Goal: Task Accomplishment & Management: Use online tool/utility

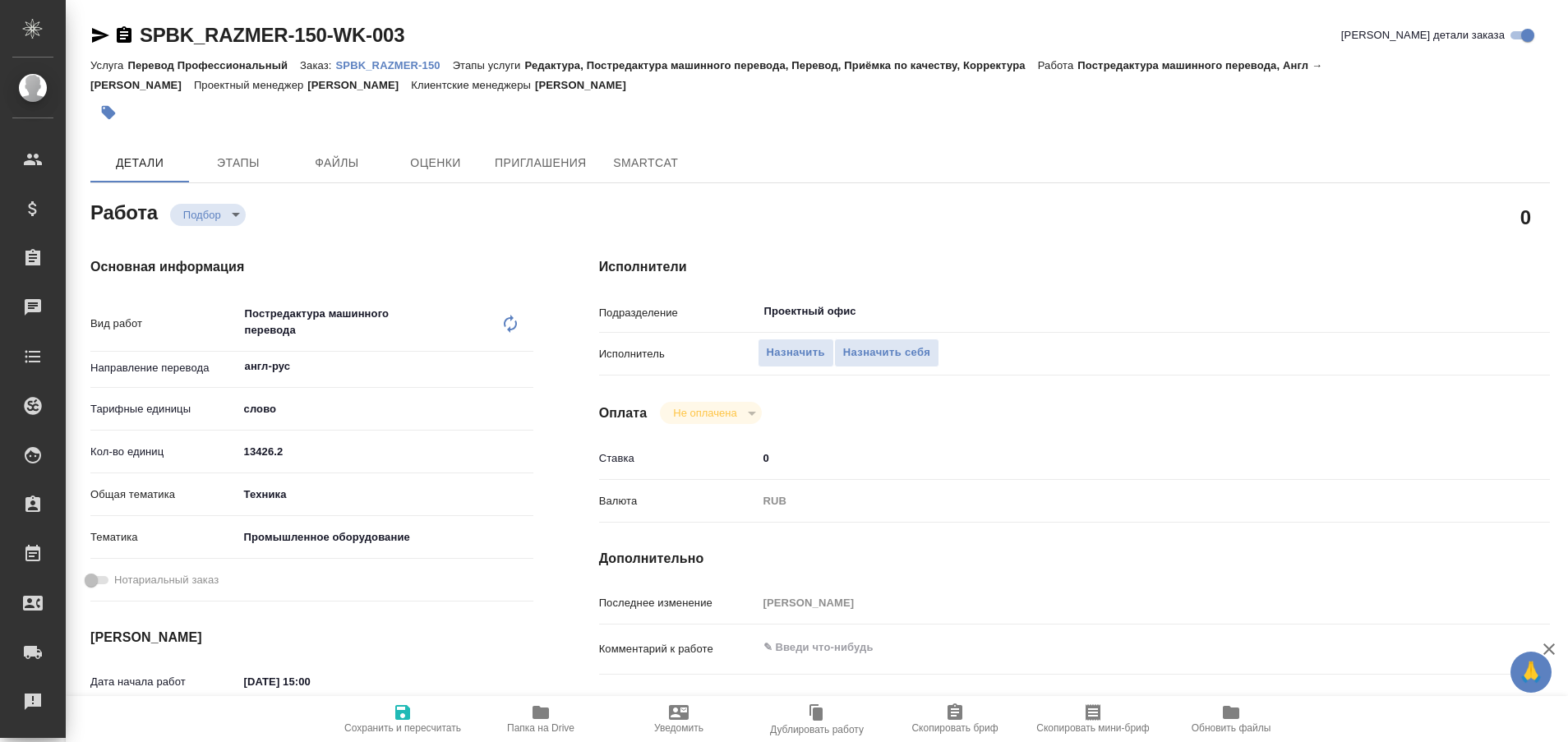
type textarea "x"
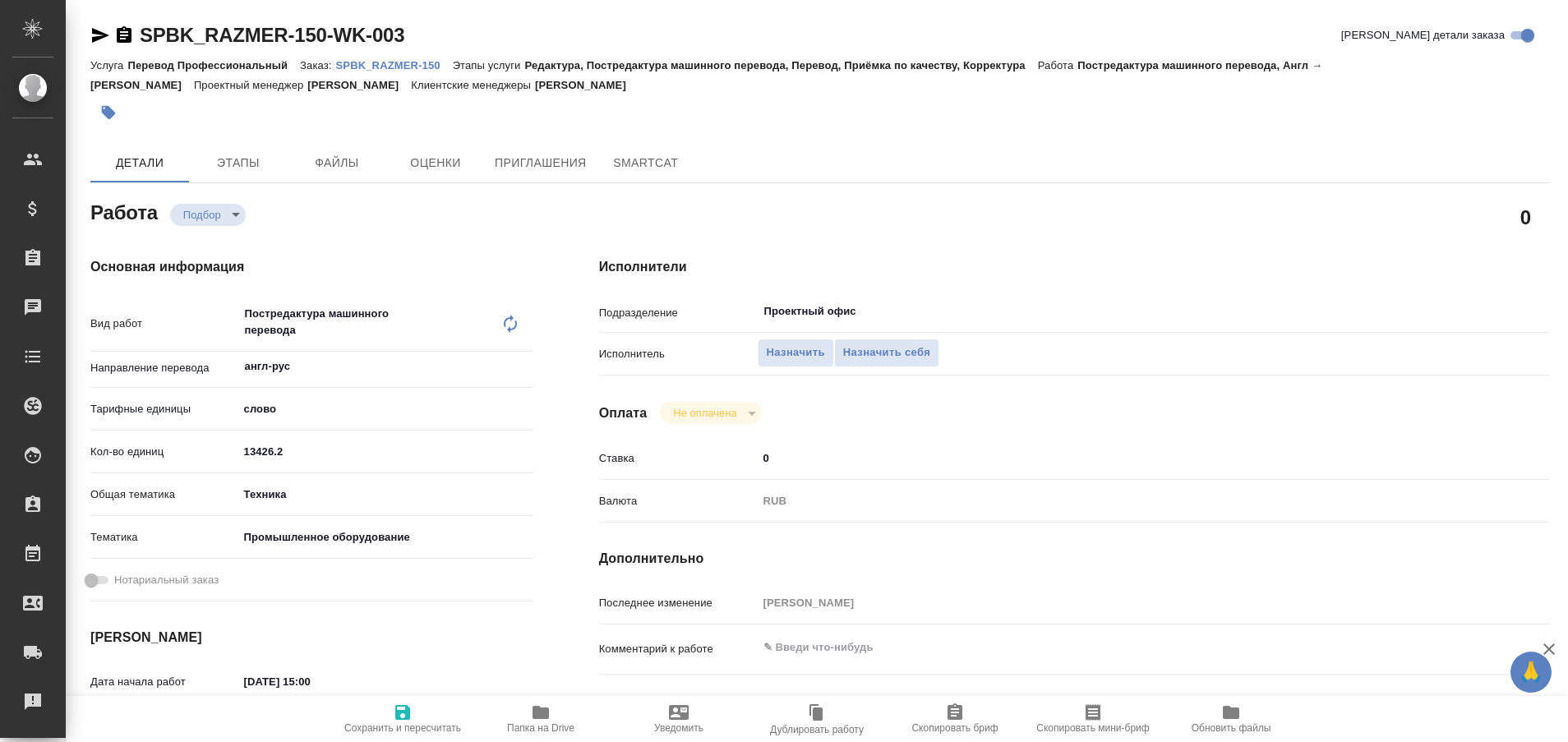
type textarea "x"
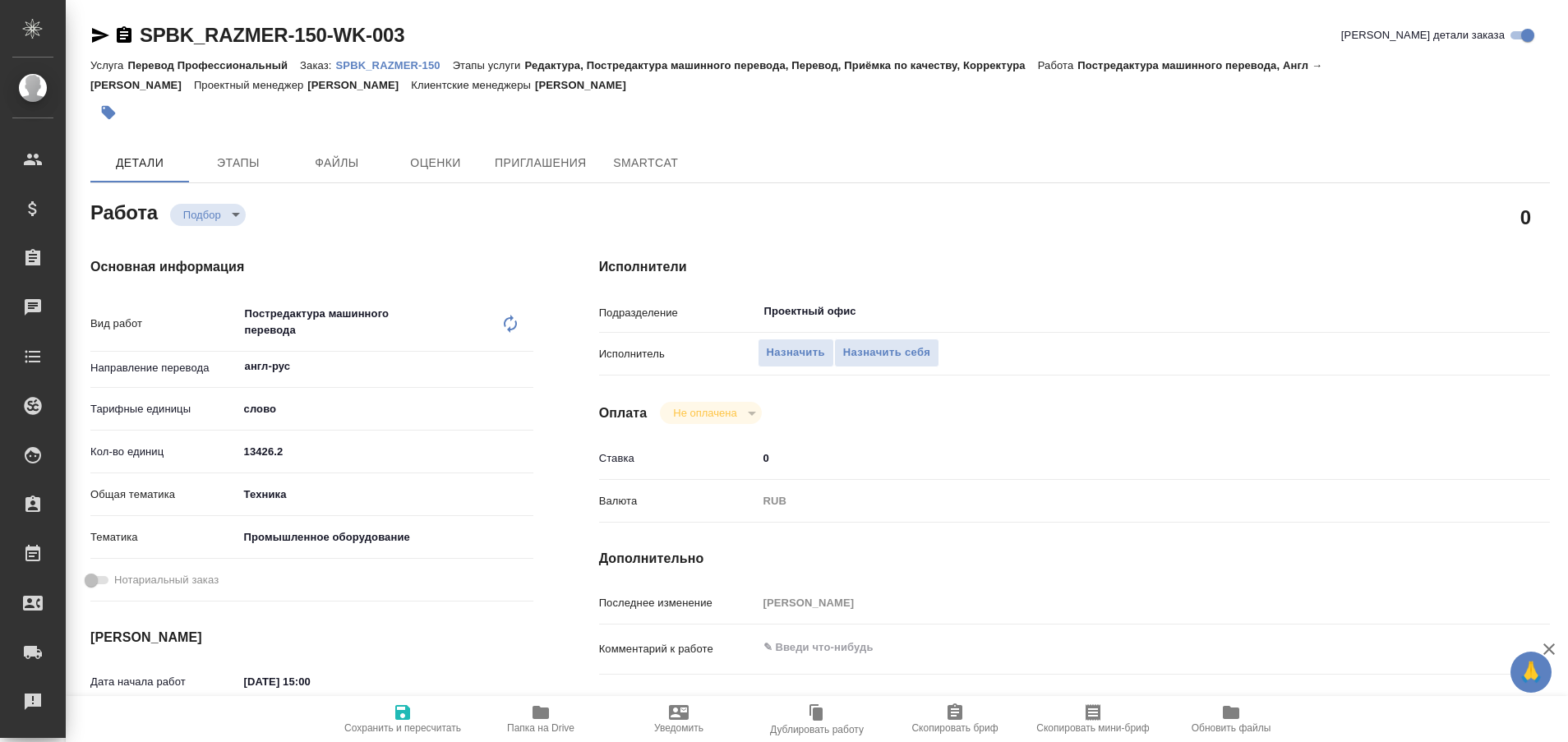
type textarea "x"
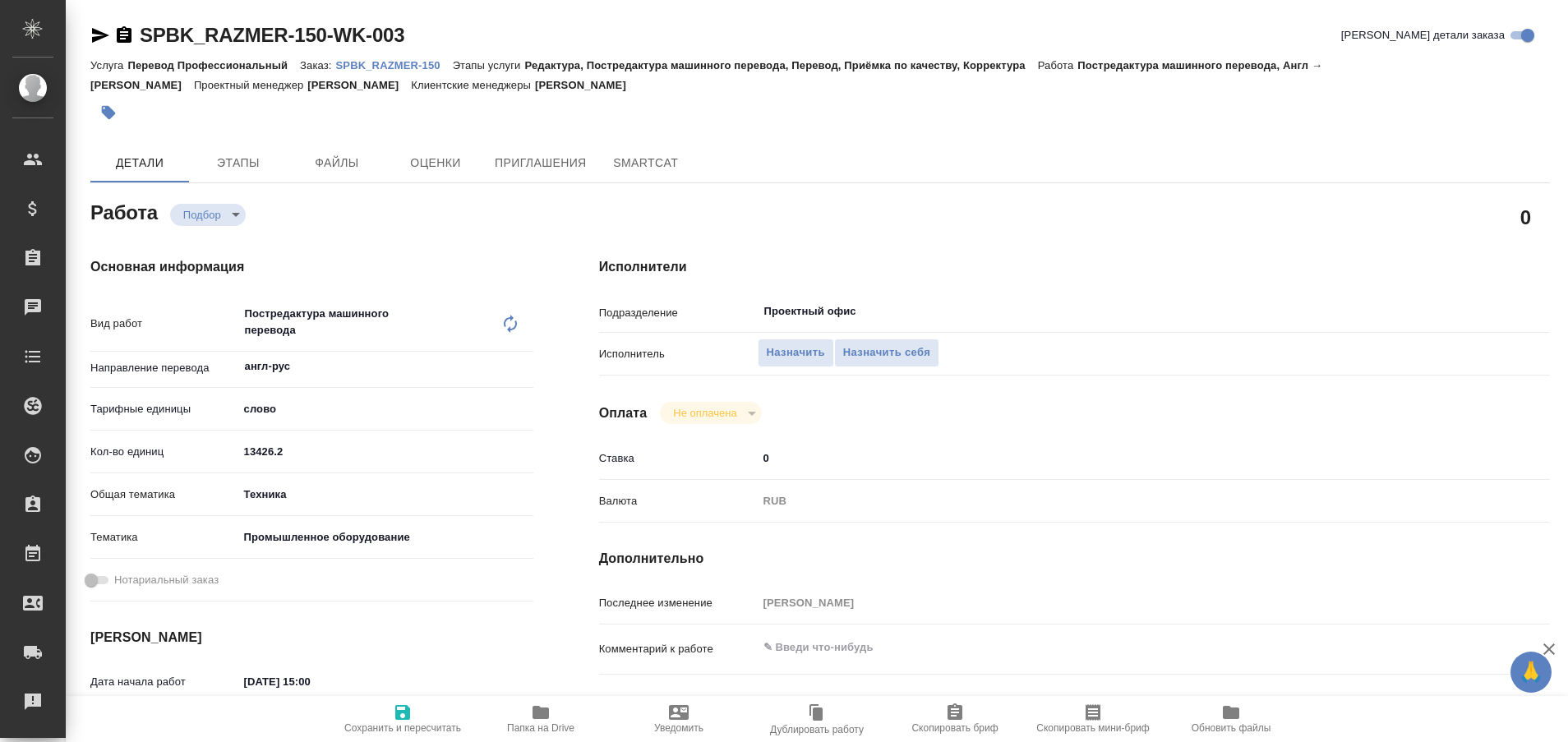
type textarea "x"
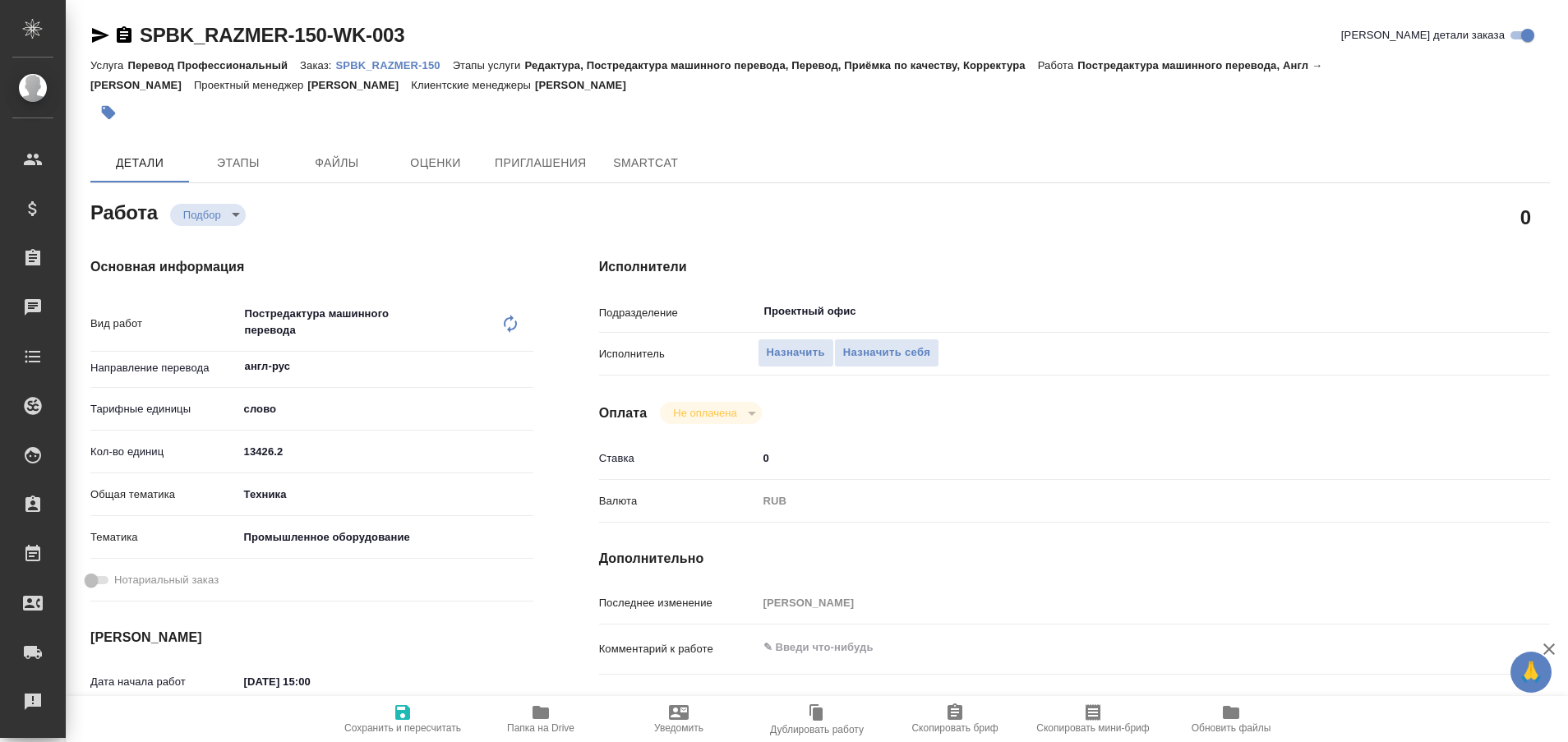
type textarea "x"
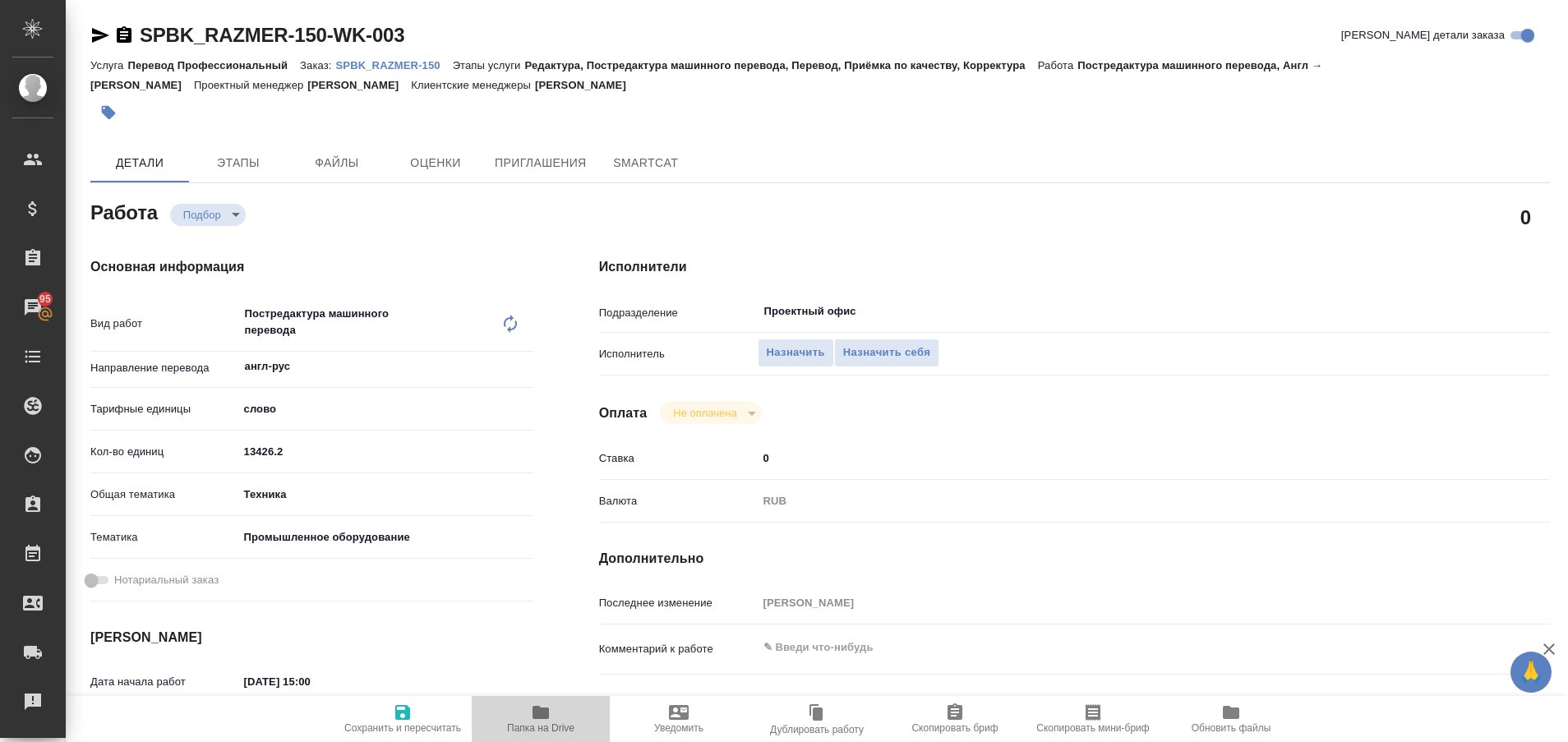
click at [536, 713] on icon "button" at bounding box center [541, 713] width 16 height 13
click at [893, 362] on button "Назначить себя" at bounding box center [886, 353] width 106 height 29
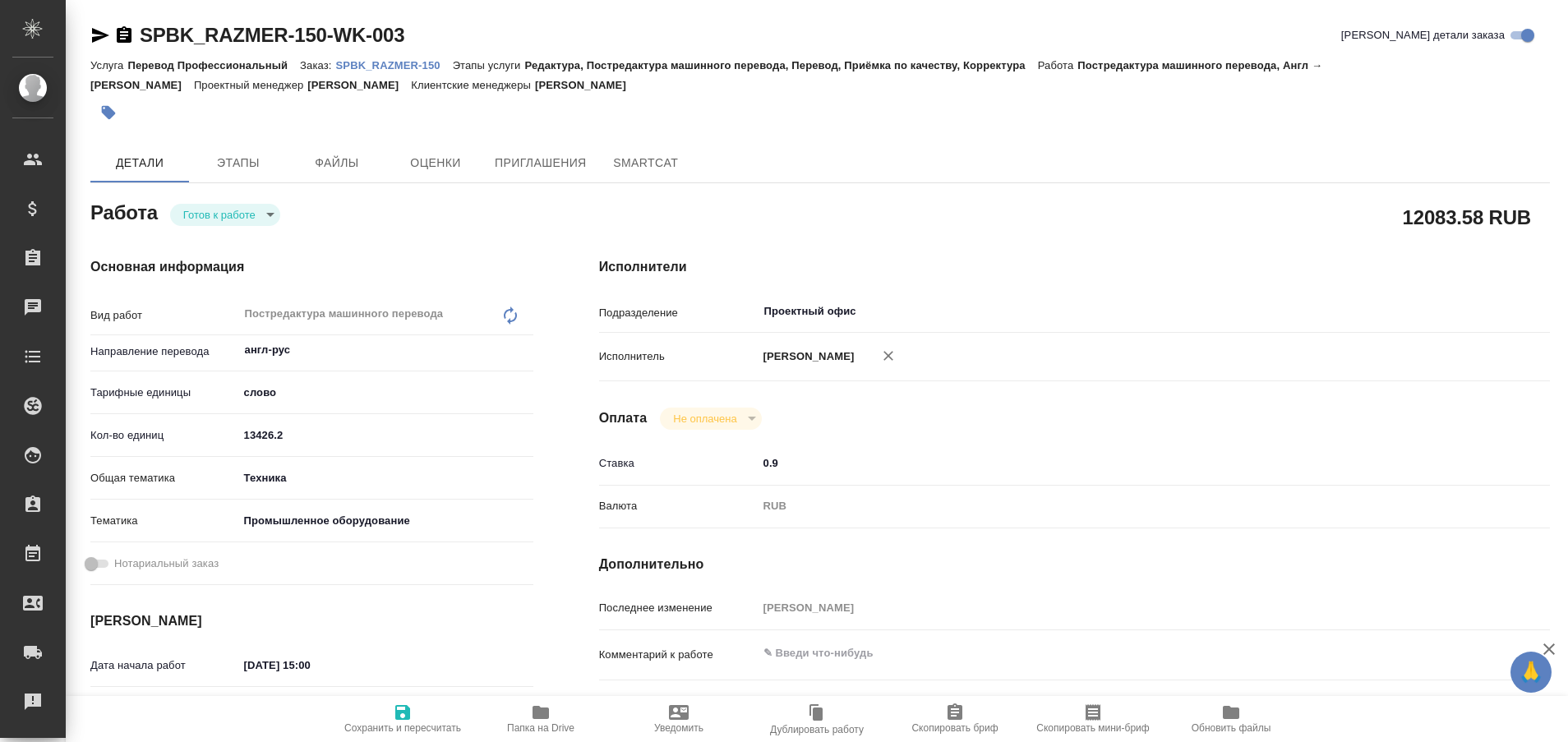
type textarea "x"
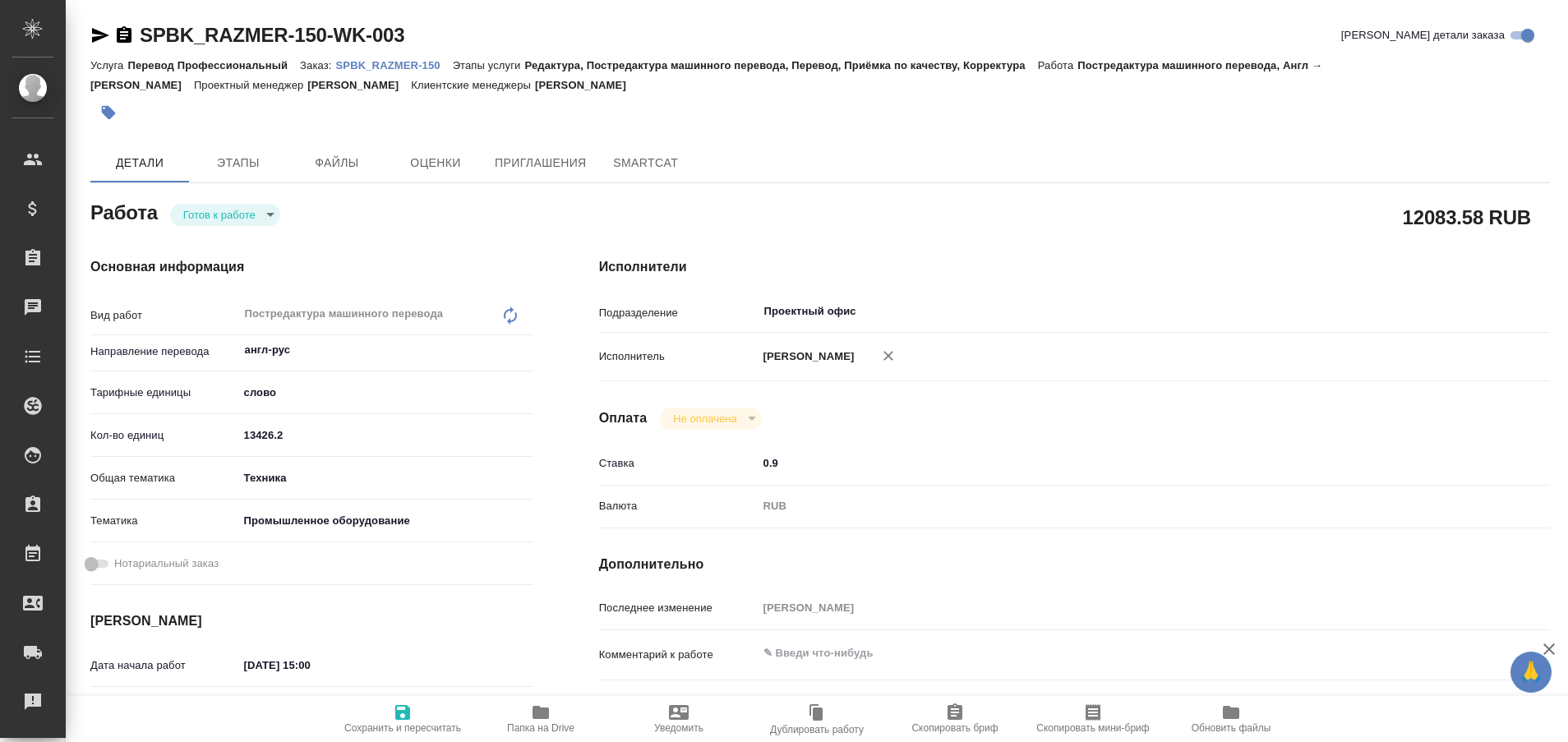
type textarea "x"
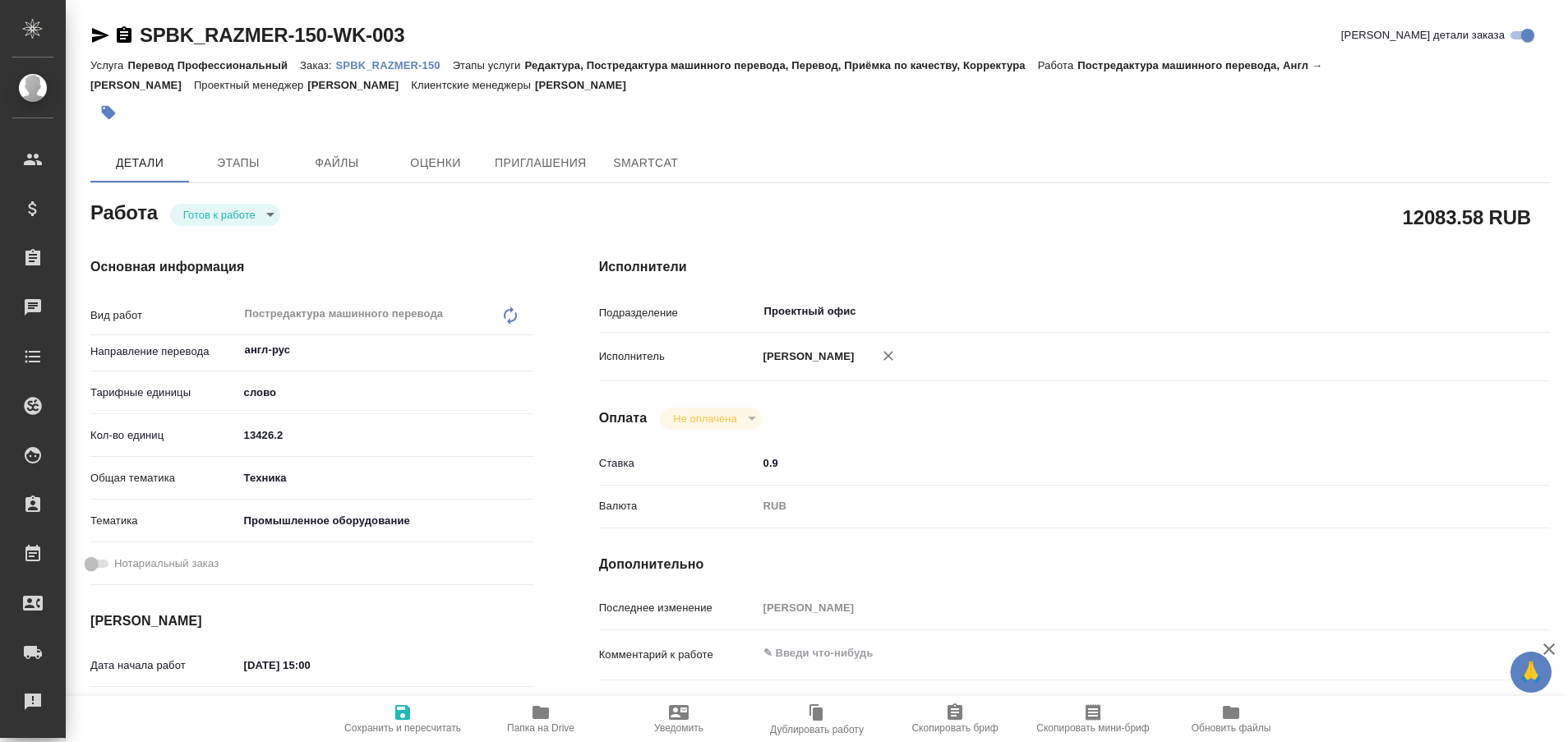
type textarea "x"
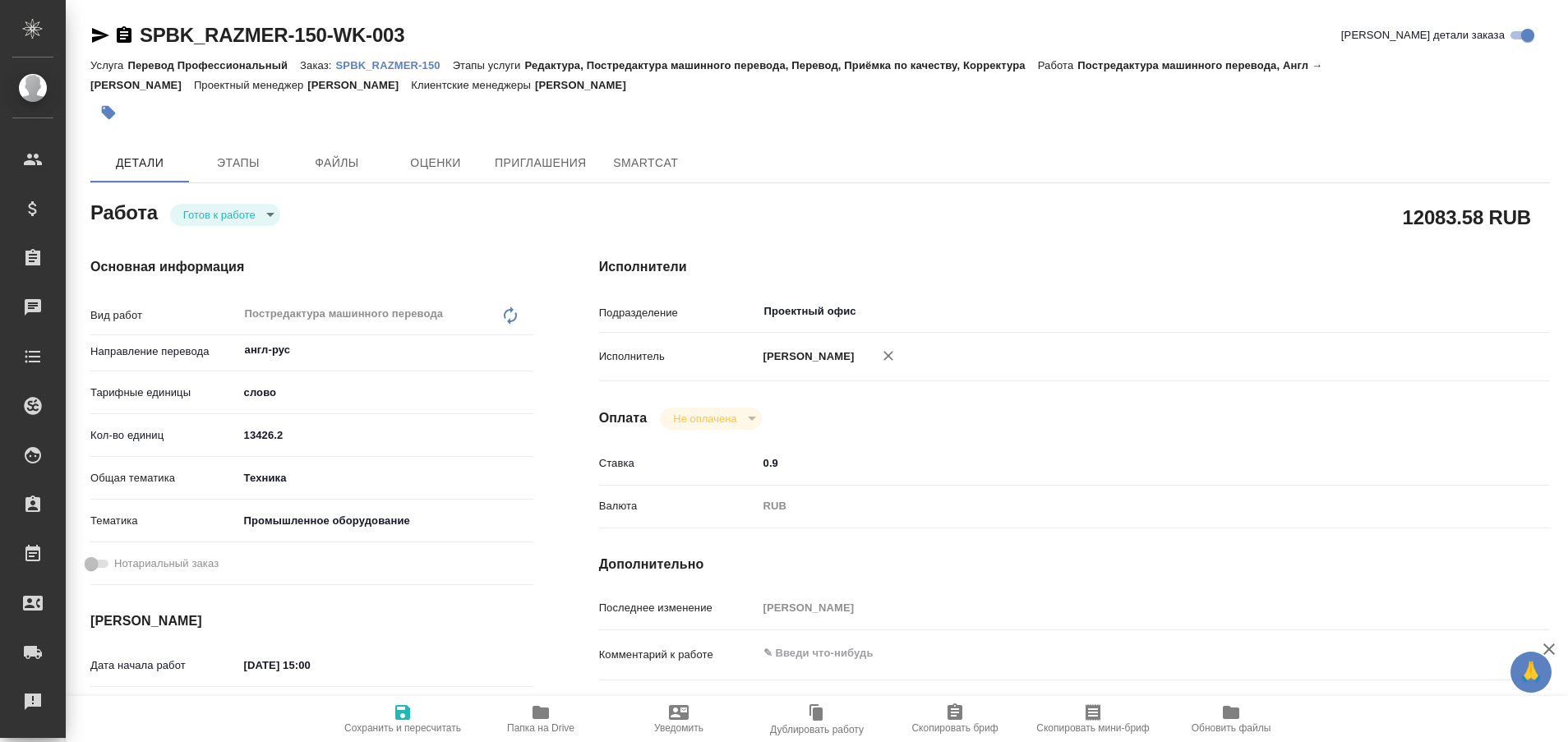
type textarea "x"
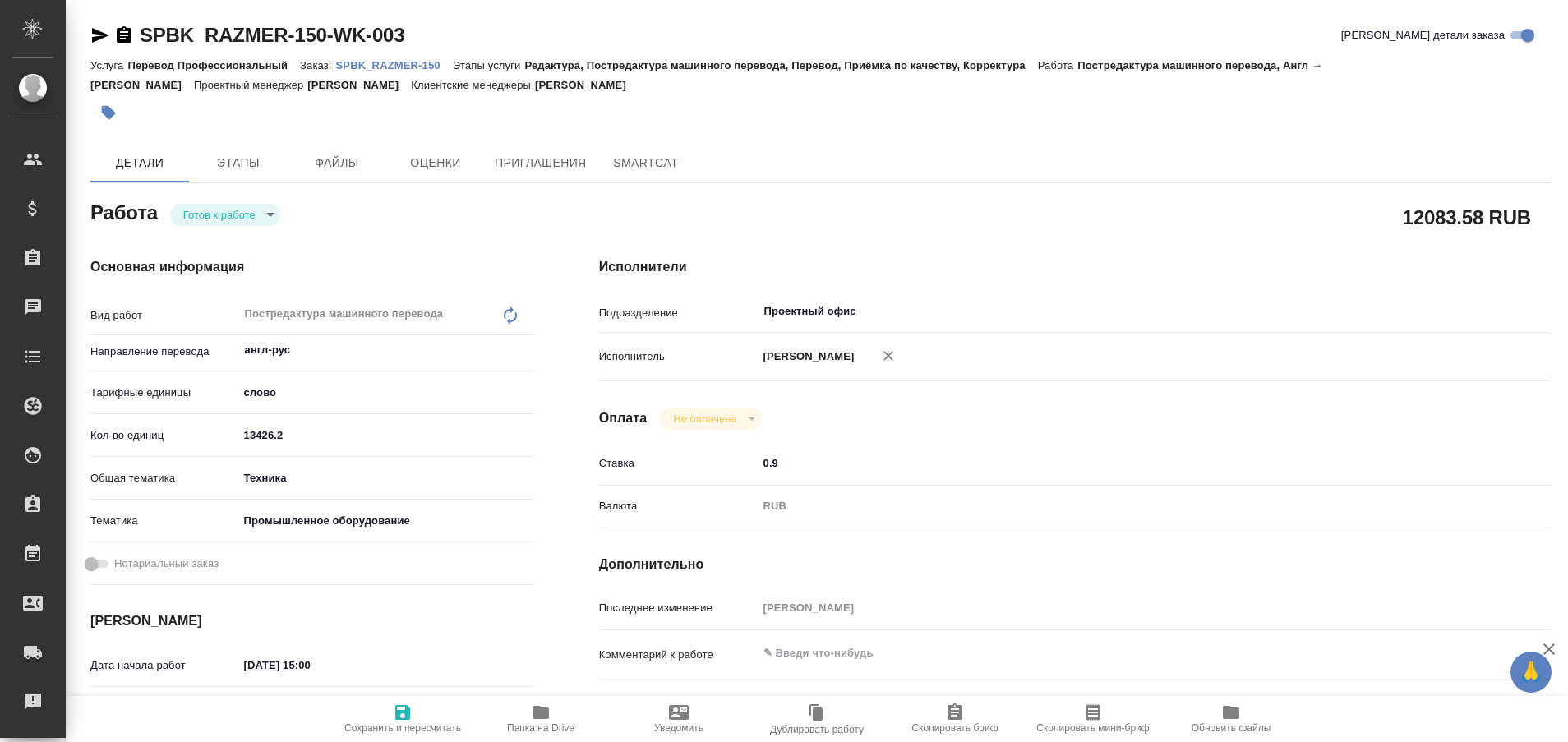
type textarea "x"
